Goal: Task Accomplishment & Management: Use online tool/utility

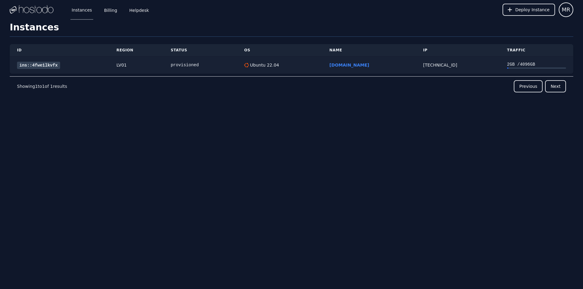
click at [44, 68] on link "ins::4fwe1lkvfx" at bounding box center [38, 65] width 43 height 7
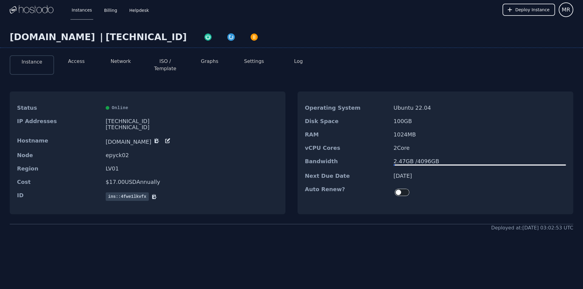
click at [78, 43] on div "[DOMAIN_NAME] | [TECHNICAL_ID]" at bounding box center [291, 40] width 583 height 16
click at [74, 61] on button "Access" at bounding box center [76, 61] width 17 height 7
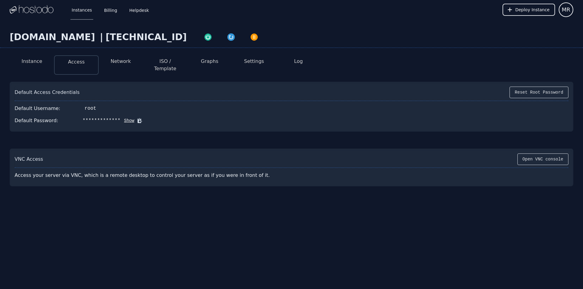
click at [123, 117] on button "Show" at bounding box center [127, 120] width 14 height 6
click at [145, 117] on icon at bounding box center [148, 120] width 6 height 6
